Goal: Obtain resource: Download file/media

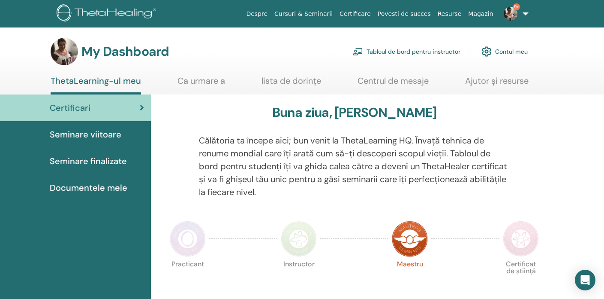
click at [130, 106] on div "Certificari" at bounding box center [75, 107] width 137 height 13
click at [382, 53] on link "Tabloul de bord pentru instructor" at bounding box center [407, 51] width 108 height 19
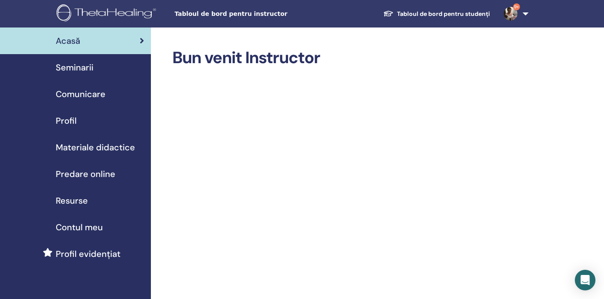
click at [87, 69] on span "Seminarii" at bounding box center [75, 67] width 38 height 13
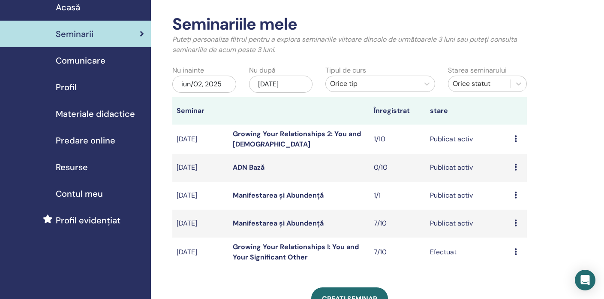
scroll to position [38, 0]
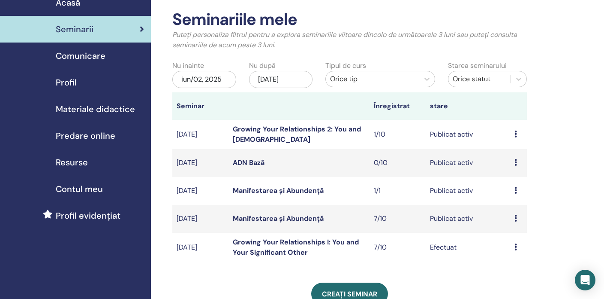
click at [335, 191] on td "Manifestarea și Abundență" at bounding box center [299, 191] width 141 height 28
click at [268, 191] on link "Manifestarea și Abundență" at bounding box center [278, 190] width 91 height 9
click at [302, 219] on link "Manifestarea și Abundență" at bounding box center [278, 218] width 91 height 9
click at [344, 130] on link "Growing Your Relationships 2: You and God" at bounding box center [297, 133] width 128 height 19
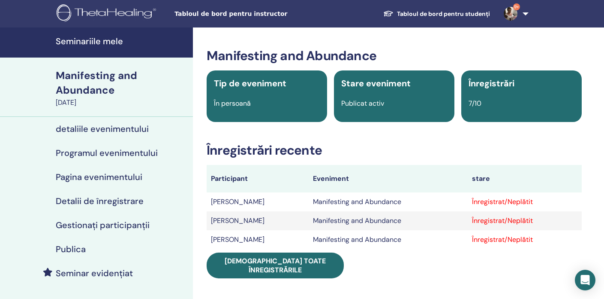
click at [519, 203] on div "Înregistrat/Neplătit" at bounding box center [525, 201] width 106 height 10
click at [403, 201] on td "Manifesting and Abundance" at bounding box center [388, 201] width 159 height 19
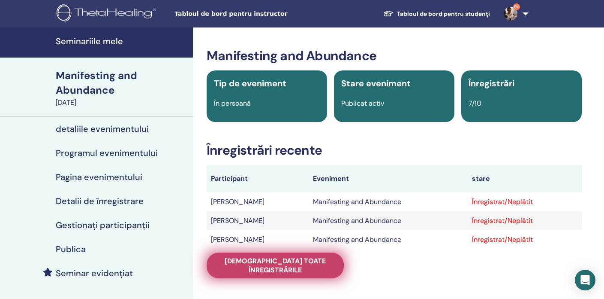
click at [312, 263] on span "Vedeți toate înregistrările" at bounding box center [275, 265] width 116 height 18
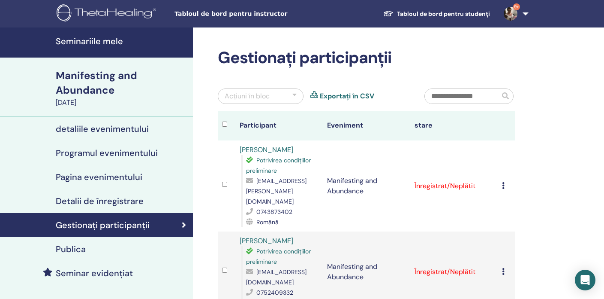
click at [502, 182] on icon at bounding box center [503, 185] width 3 height 7
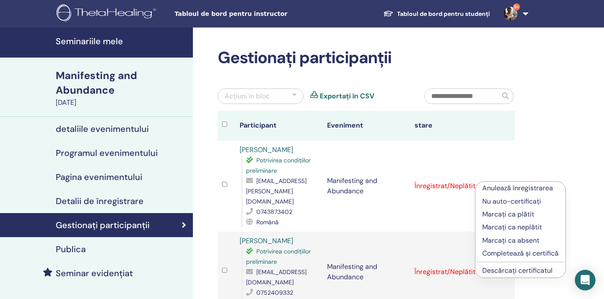
click at [501, 269] on link "Descărcați certificatul" at bounding box center [518, 270] width 70 height 9
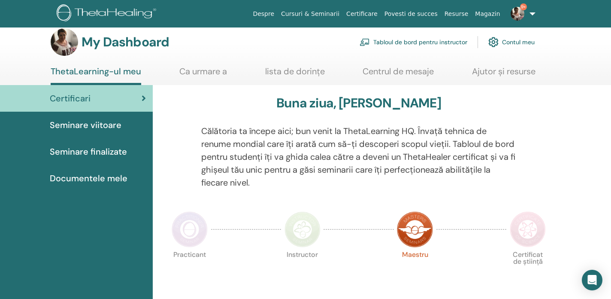
scroll to position [10, 0]
click at [402, 41] on link "Tabloul de bord pentru instructor" at bounding box center [413, 41] width 108 height 19
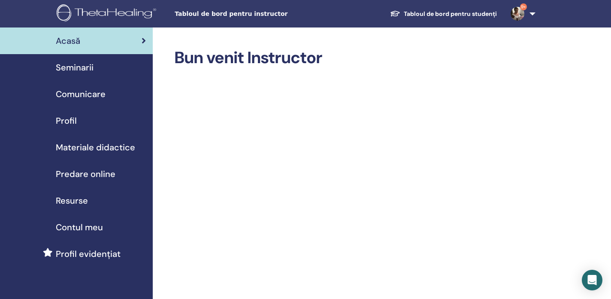
click at [102, 69] on div "Seminarii" at bounding box center [76, 67] width 139 height 13
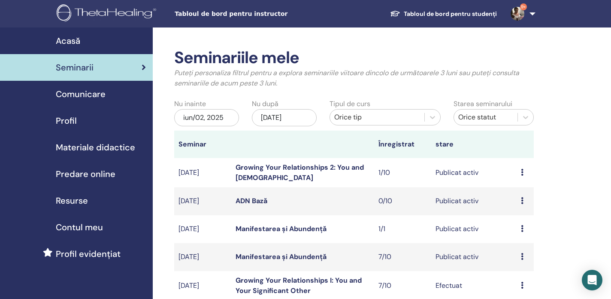
click at [322, 167] on link "Growing Your Relationships 2: You and God" at bounding box center [299, 172] width 128 height 19
click at [128, 145] on span "Materiale didactice" at bounding box center [95, 147] width 79 height 13
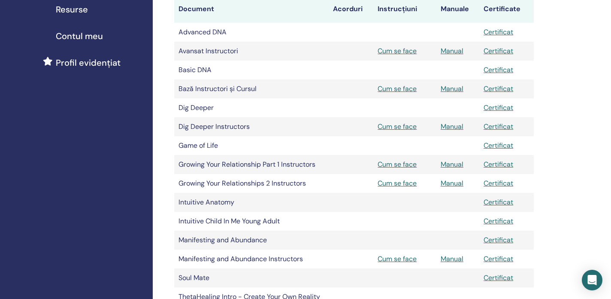
scroll to position [191, 0]
click at [447, 184] on link "Manual" at bounding box center [452, 182] width 23 height 9
